Goal: Task Accomplishment & Management: Complete application form

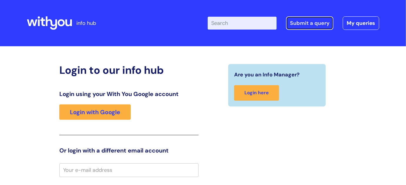
click at [306, 20] on link "Submit a query" at bounding box center [309, 22] width 47 height 13
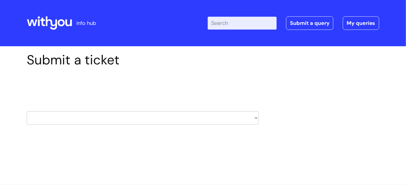
click at [252, 120] on select "HR / People IT and Support Clinical Drug Alerts Finance Accounts Data Support T…" at bounding box center [143, 118] width 232 height 13
select select "it_and_support"
click at [27, 112] on select "HR / People IT and Support Clinical Drug Alerts Finance Accounts Data Support T…" at bounding box center [143, 118] width 232 height 13
click at [226, 155] on select "... Mobile Phone Reset & MFA Accounts, Starters and Leavers IT Hardware issue I…" at bounding box center [143, 155] width 232 height 13
select select "Something Else"
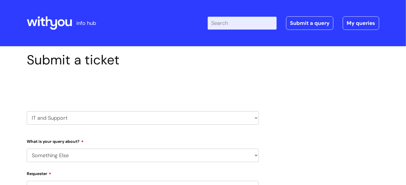
click at [27, 149] on select "... Mobile Phone Reset & MFA Accounts, Starters and Leavers IT Hardware issue I…" at bounding box center [143, 155] width 232 height 13
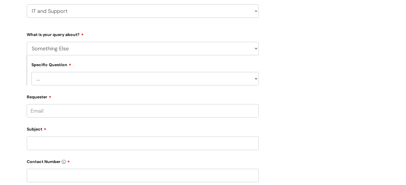
scroll to position [139, 0]
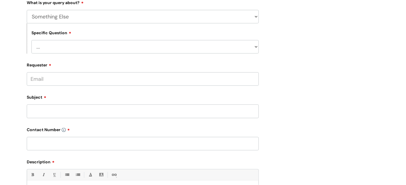
click at [256, 47] on select "... My problem is not listed" at bounding box center [144, 46] width 227 height 13
select select "My problem is not listed"
click at [31, 40] on select "... My problem is not listed" at bounding box center [144, 46] width 227 height 13
click at [192, 79] on input "Requester" at bounding box center [143, 78] width 232 height 13
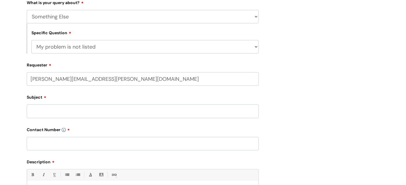
type input "kate.allard@wearewithyou.org.uk"
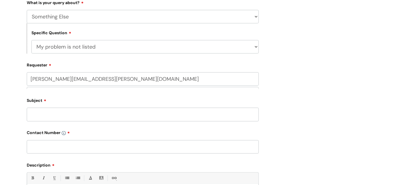
click at [148, 112] on div "Subject" at bounding box center [143, 109] width 232 height 26
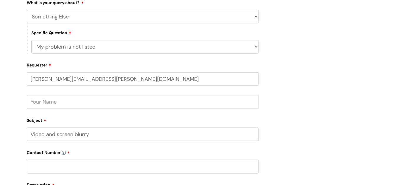
type input "Video and screen blurry"
click at [87, 164] on input "text" at bounding box center [143, 166] width 232 height 13
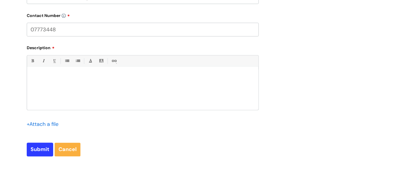
scroll to position [281, 0]
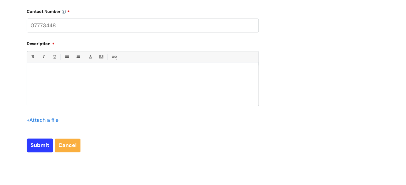
type input "07773448"
click at [110, 79] on div at bounding box center [142, 86] width 231 height 40
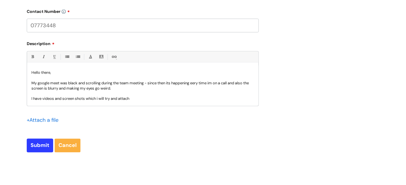
click at [48, 119] on input "file" at bounding box center [41, 119] width 29 height 7
click at [47, 122] on input "file" at bounding box center [41, 119] width 29 height 7
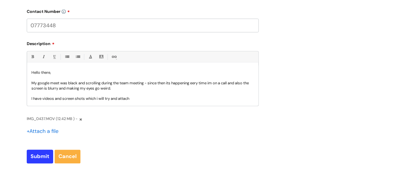
click at [197, 84] on p "My google meet was black and scrolling during the team meeting - since then its…" at bounding box center [142, 86] width 222 height 11
click at [153, 97] on p "I have videos and screen shots which i will try and attach" at bounding box center [142, 99] width 222 height 5
click at [143, 89] on p "My google meet was black and scrolling during the team meeting - since then its…" at bounding box center [142, 86] width 222 height 11
click at [215, 83] on p "My google meet was black and scrolling during the team meeting - since then its…" at bounding box center [142, 86] width 222 height 11
click at [51, 130] on input "file" at bounding box center [41, 131] width 29 height 7
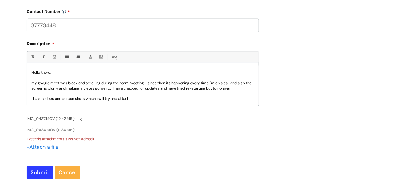
click at [49, 148] on input "file" at bounding box center [41, 147] width 29 height 7
click at [54, 148] on input "file" at bounding box center [41, 147] width 29 height 7
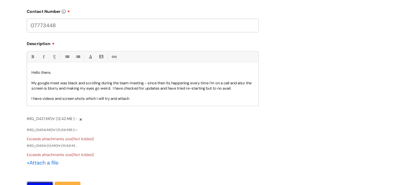
type input "Please Wait..."
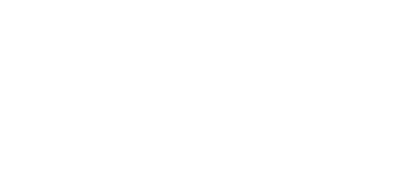
scroll to position [6, 0]
